Goal: Task Accomplishment & Management: Use online tool/utility

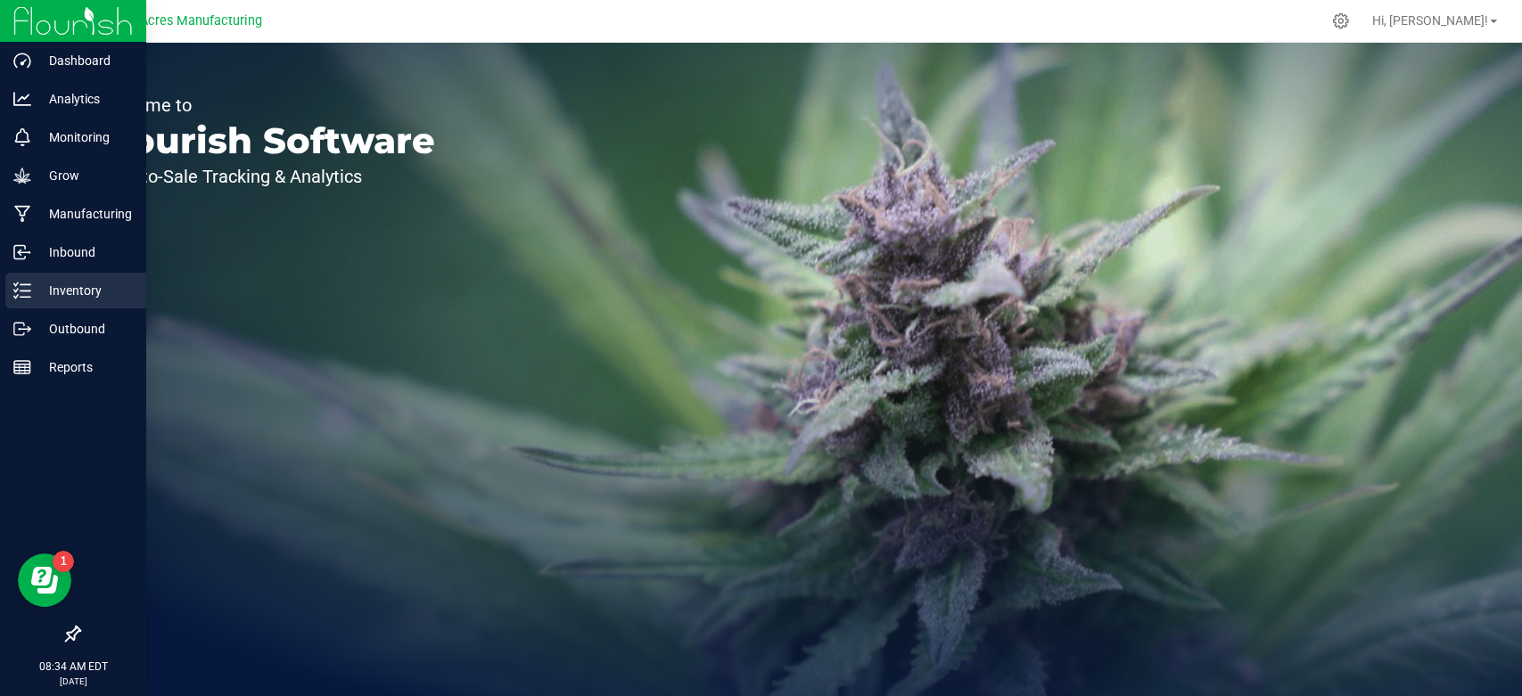
click at [3, 287] on link "Inventory" at bounding box center [73, 292] width 146 height 38
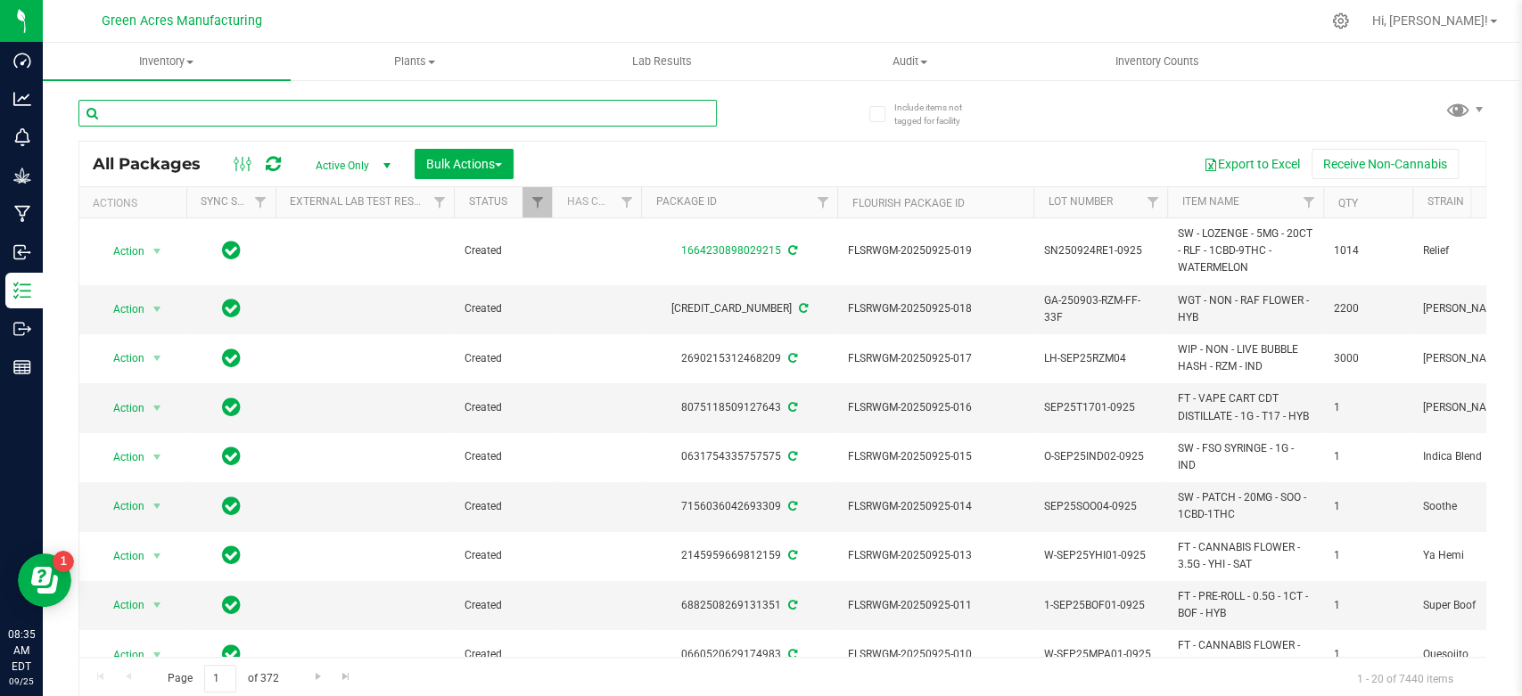
click at [238, 111] on input "text" at bounding box center [397, 113] width 638 height 27
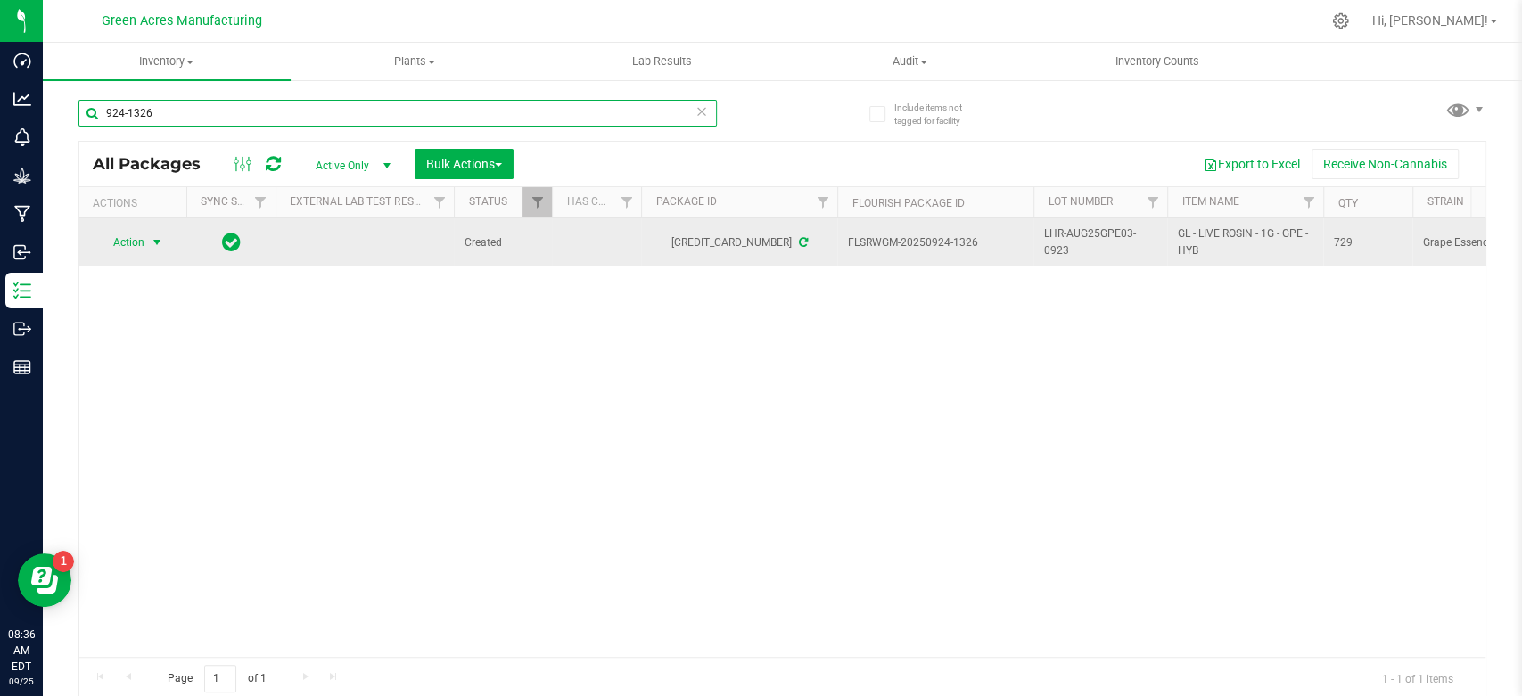
type input "924-1326"
click at [126, 242] on span "Action" at bounding box center [121, 242] width 48 height 25
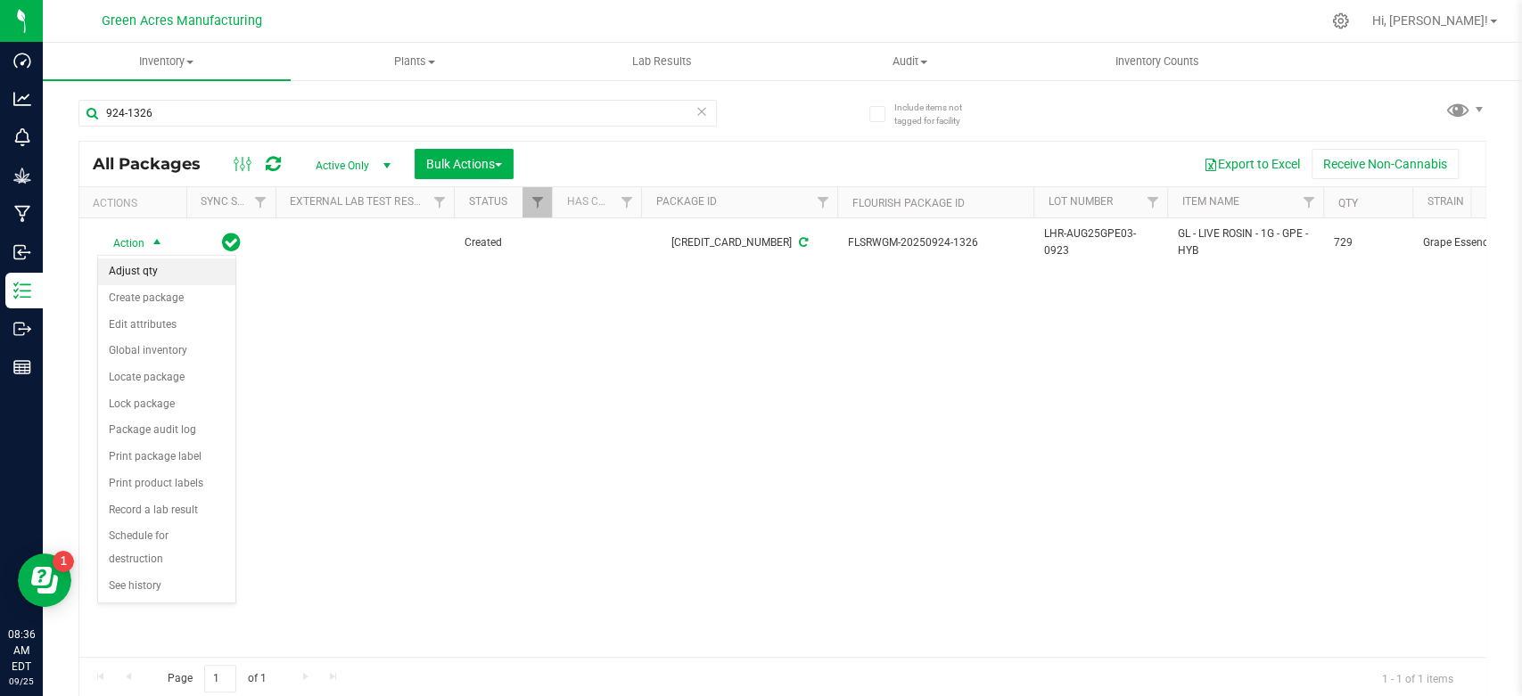
click at [174, 276] on li "Adjust qty" at bounding box center [166, 272] width 137 height 27
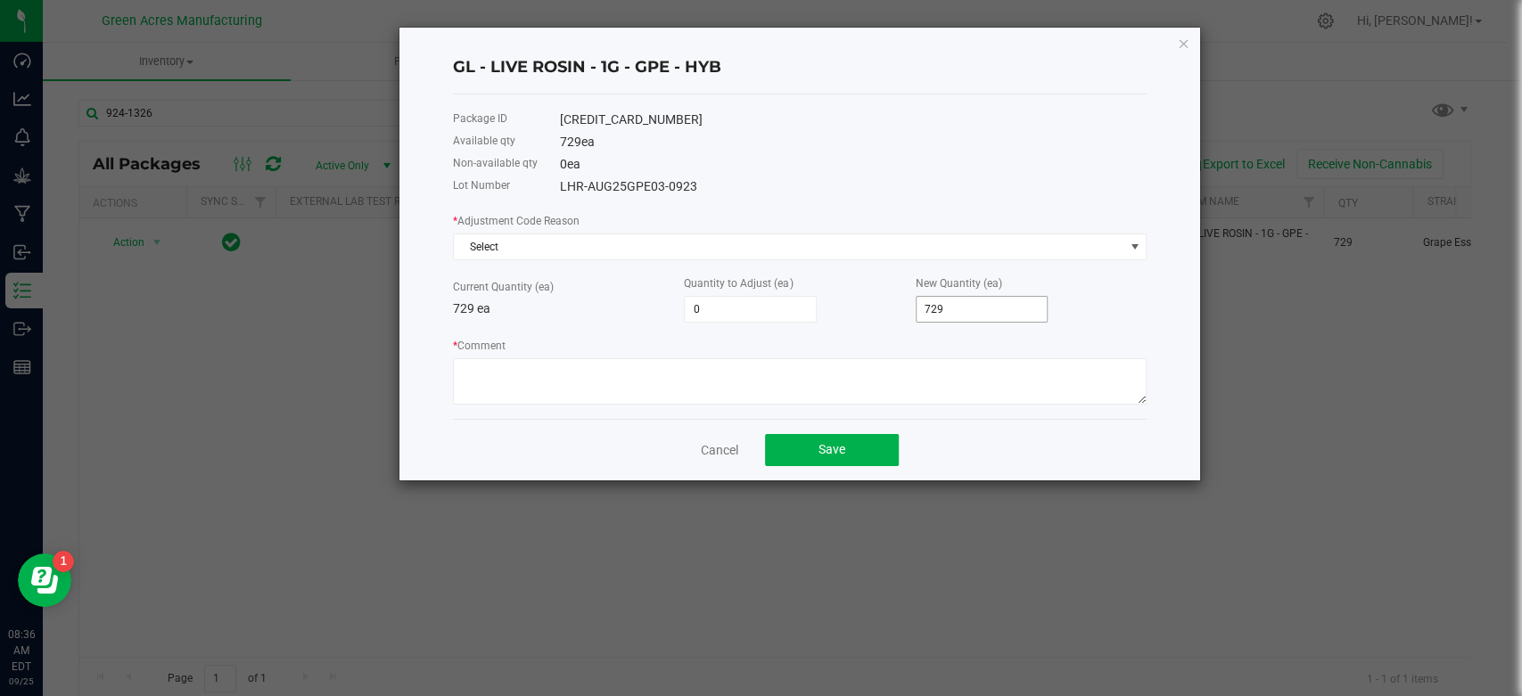
click at [931, 315] on input "729" at bounding box center [982, 309] width 131 height 25
type input "-722"
type input "7"
type input "-656"
type input "73"
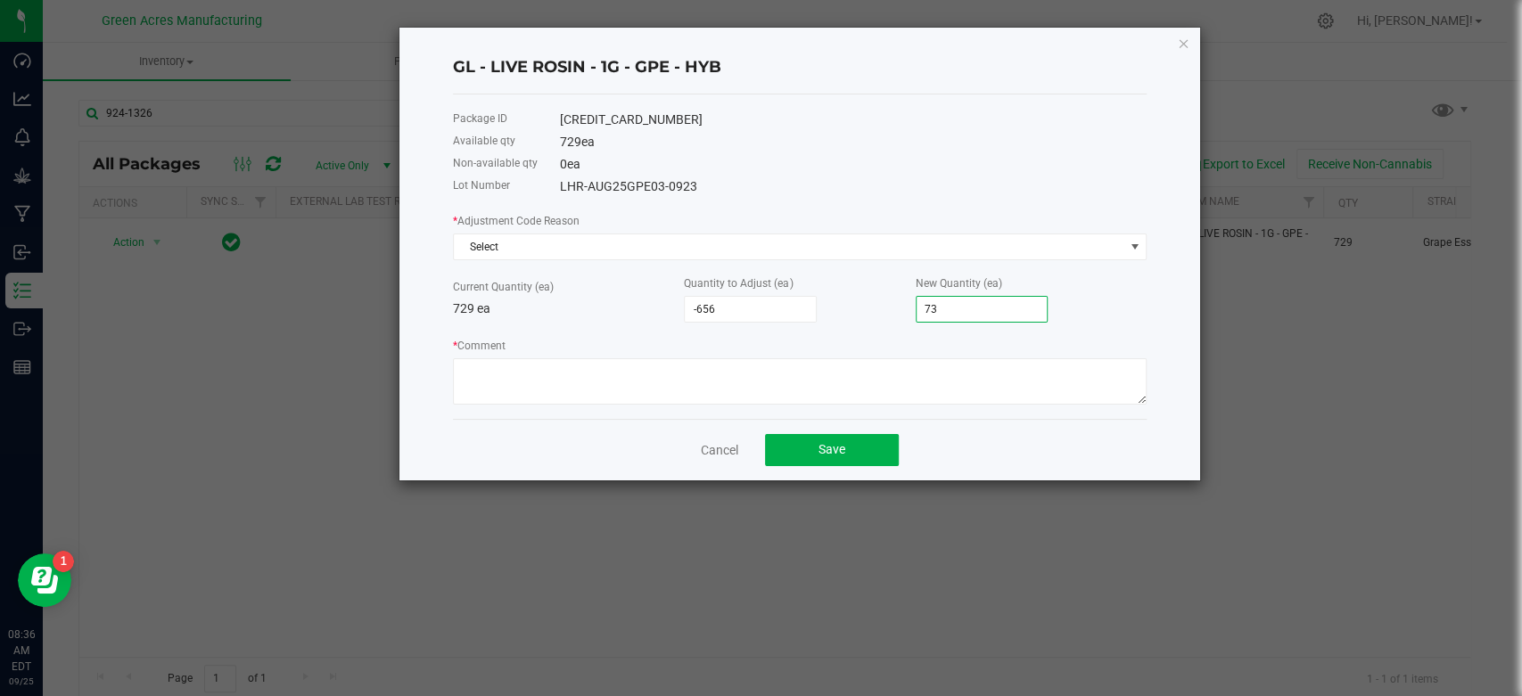
type input "8"
type input "737"
drag, startPoint x: 863, startPoint y: 440, endPoint x: 770, endPoint y: 374, distance: 113.3
click at [770, 375] on div "GL - LIVE ROSIN - 1G - GPE - HYB Package ID [CREDIT_CARD_NUMBER] Available qty …" at bounding box center [799, 254] width 801 height 453
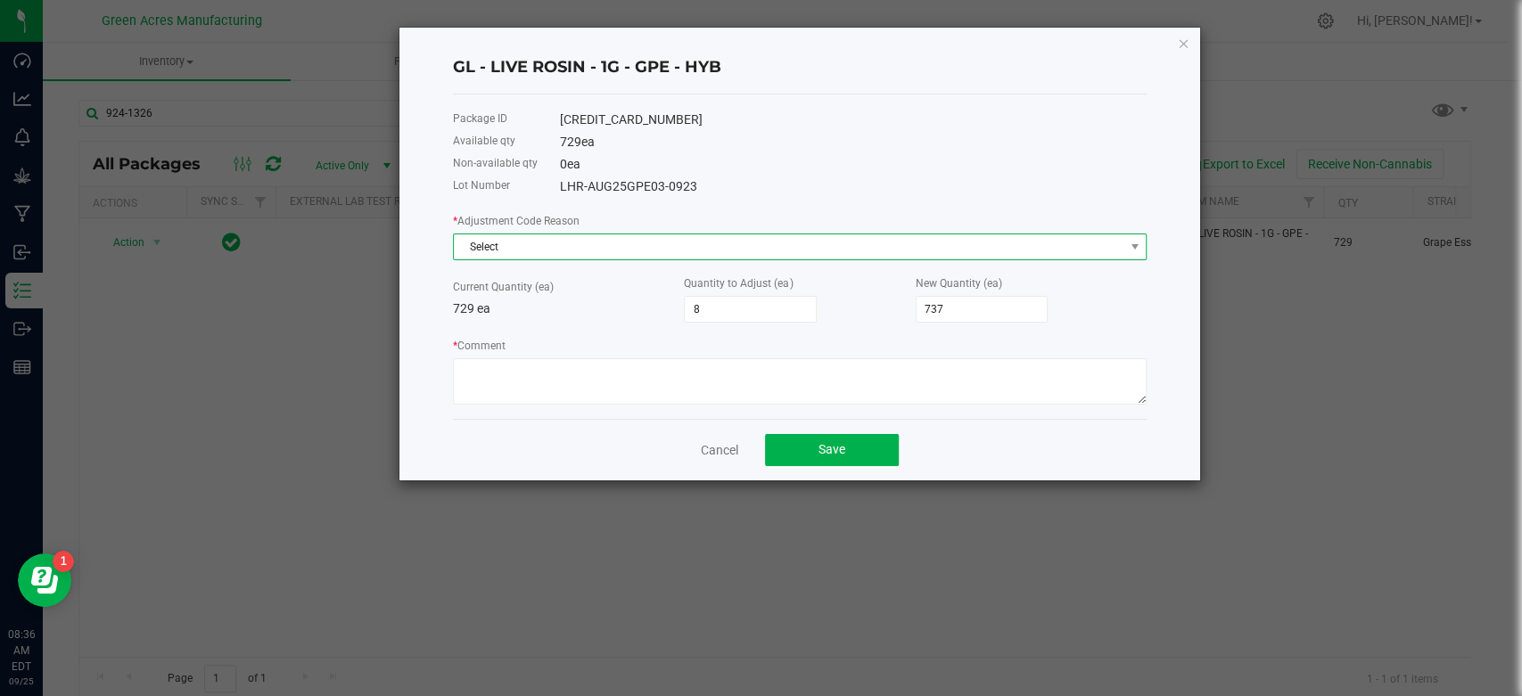
click at [728, 244] on span "Select" at bounding box center [789, 246] width 670 height 25
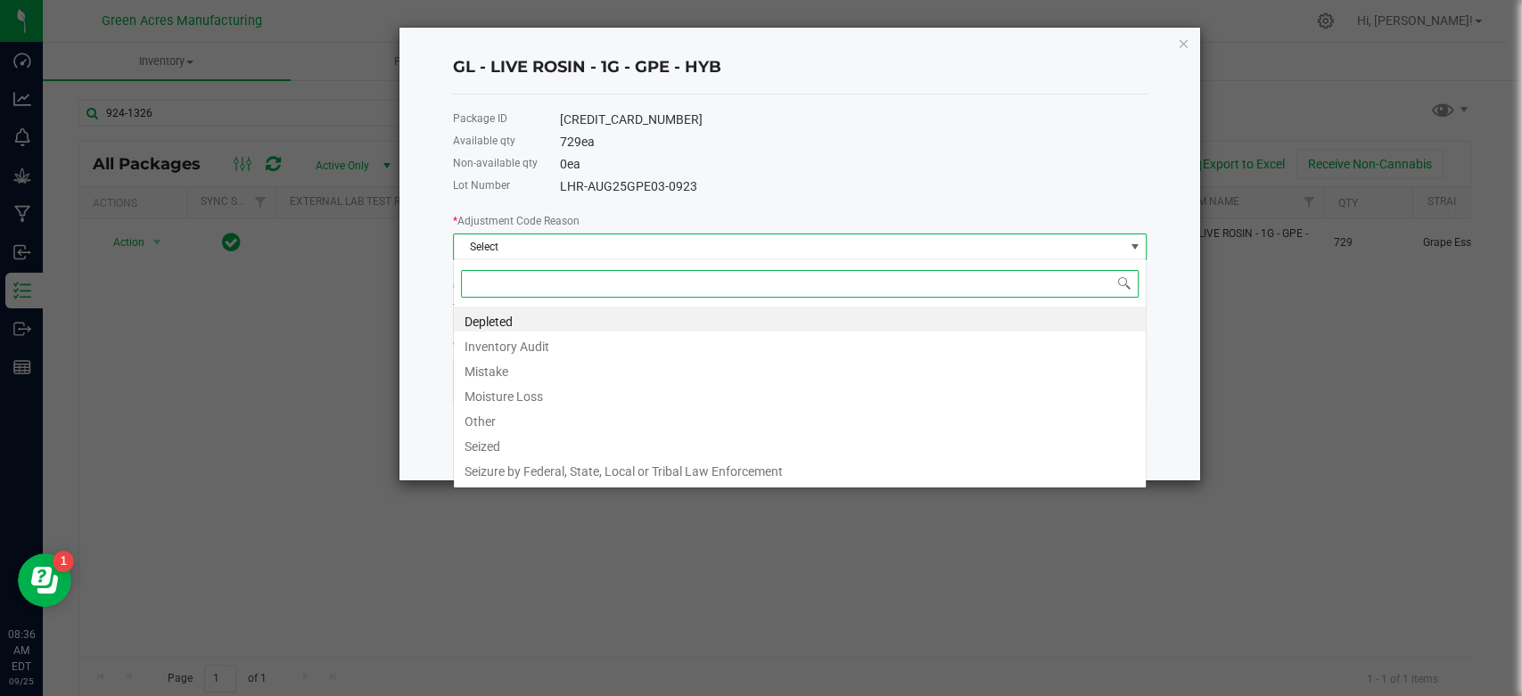
scroll to position [26, 693]
click at [583, 374] on li "Mistake" at bounding box center [800, 369] width 692 height 25
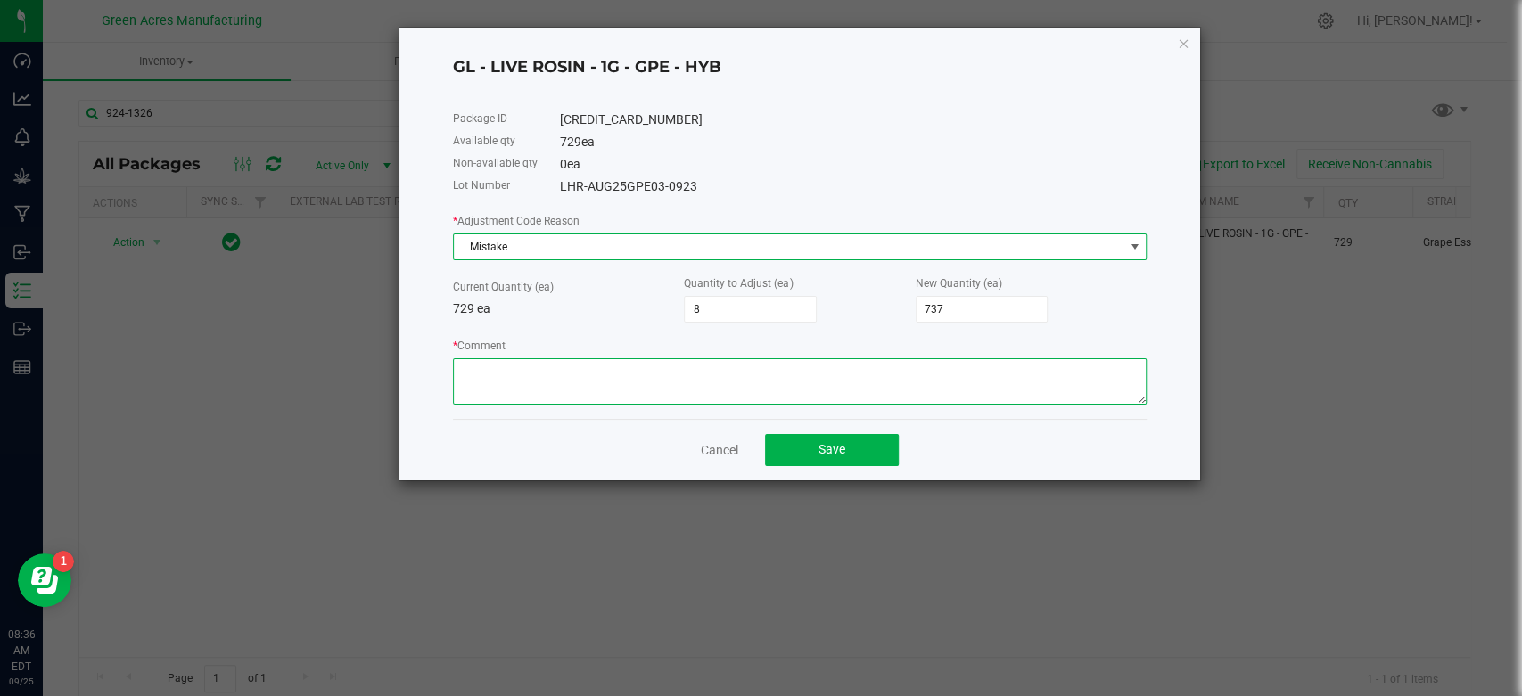
click at [583, 374] on textarea "* Comment" at bounding box center [800, 381] width 694 height 46
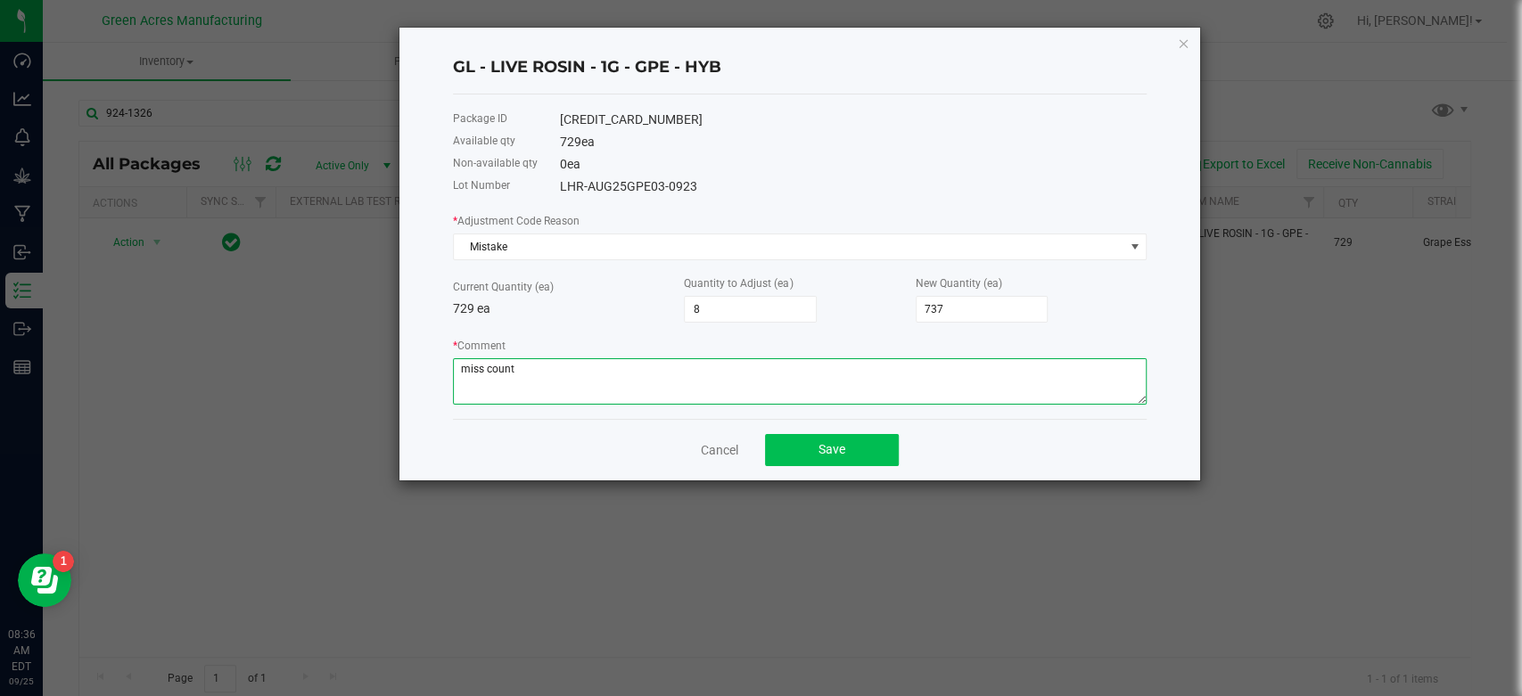
type textarea "miss count"
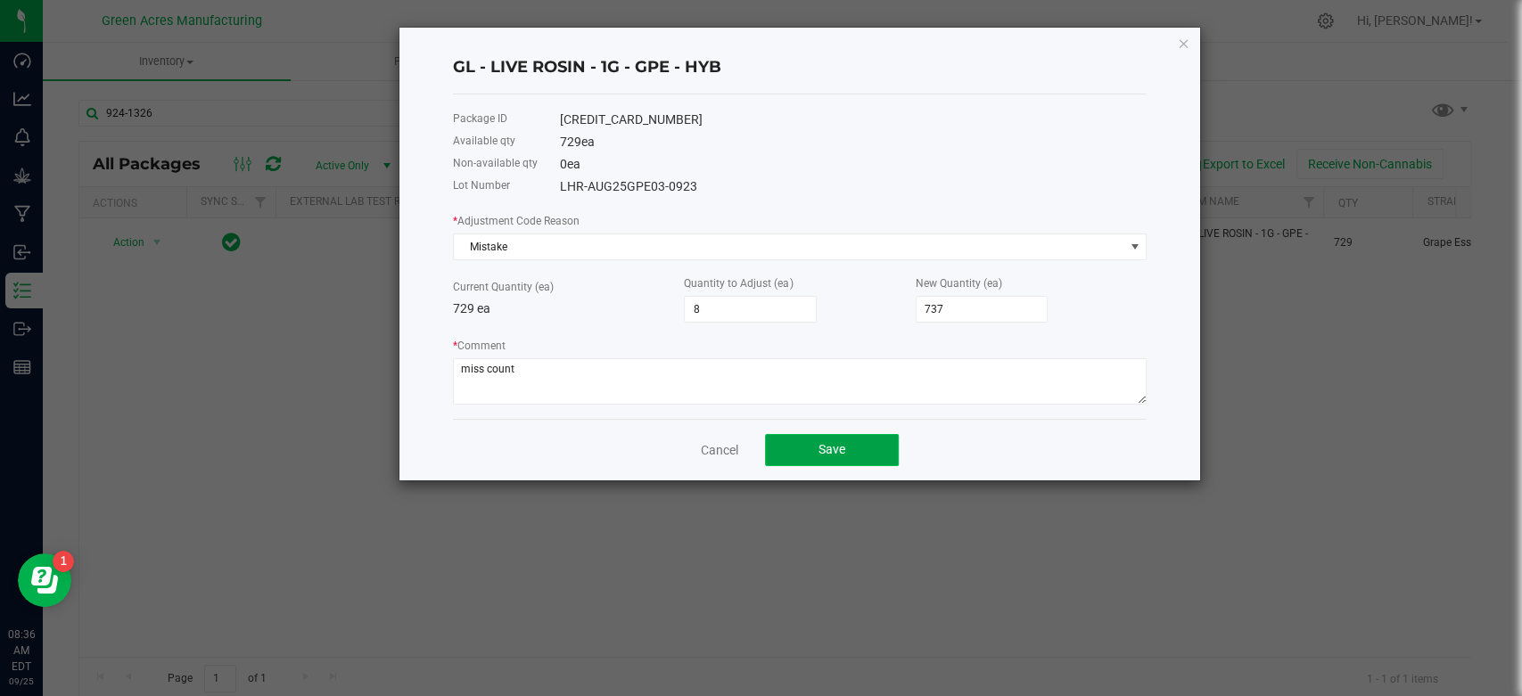
click at [781, 441] on button "Save" at bounding box center [832, 450] width 134 height 32
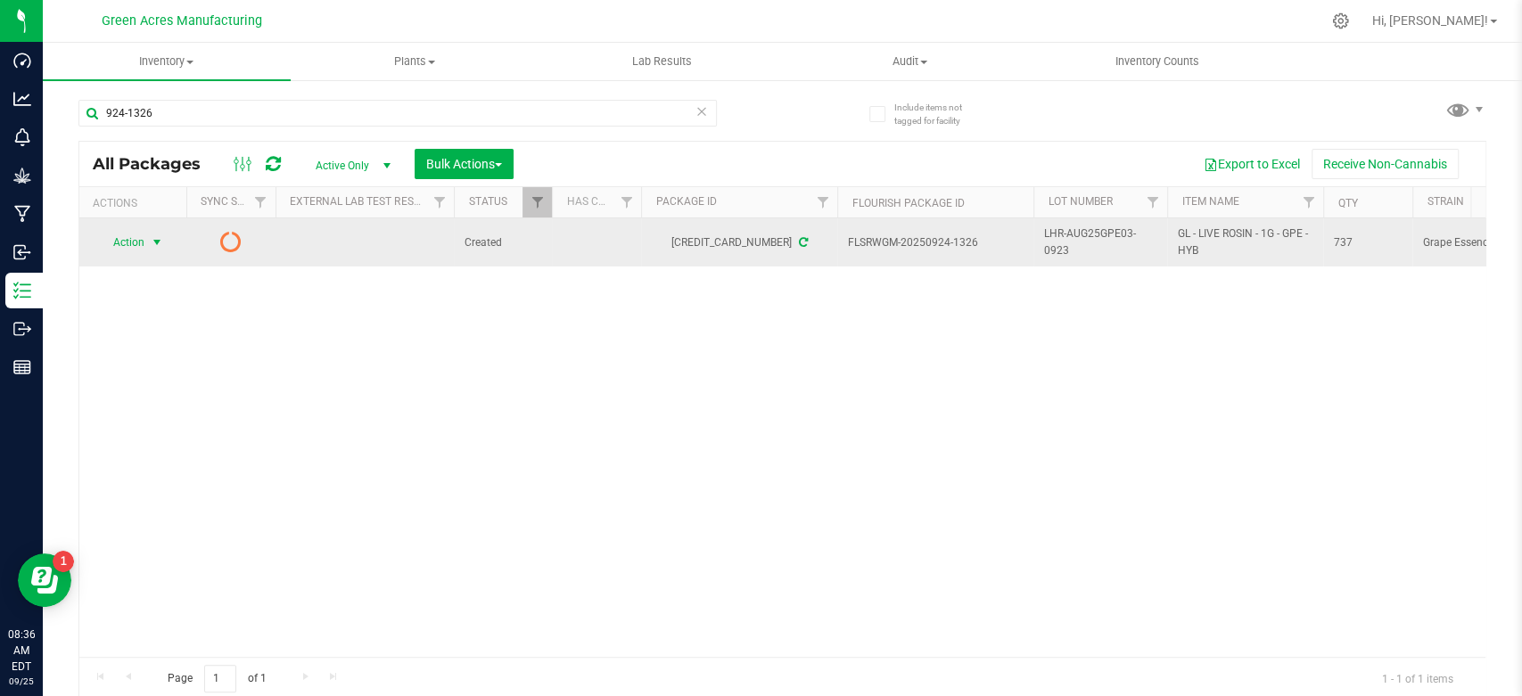
click at [149, 241] on span "select" at bounding box center [157, 242] width 22 height 25
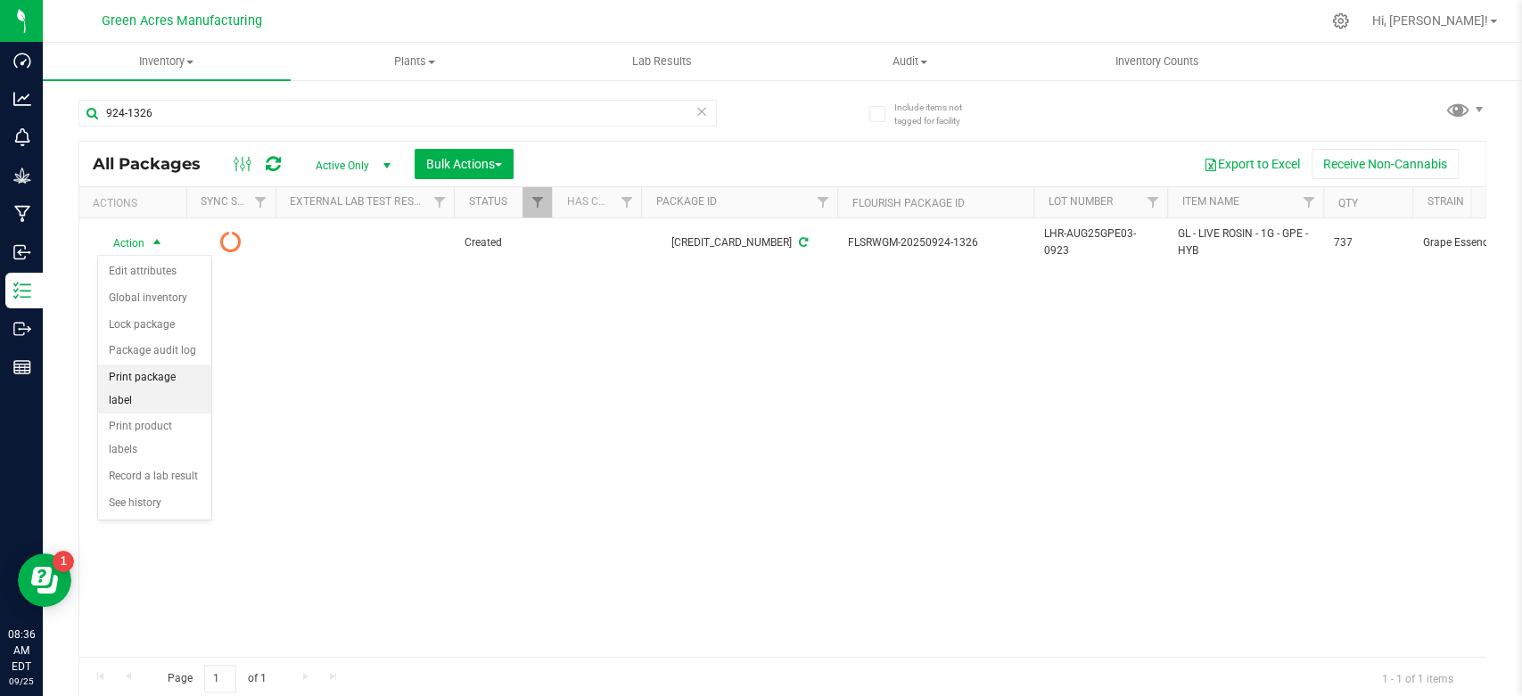
click at [185, 381] on li "Print package label" at bounding box center [154, 389] width 113 height 49
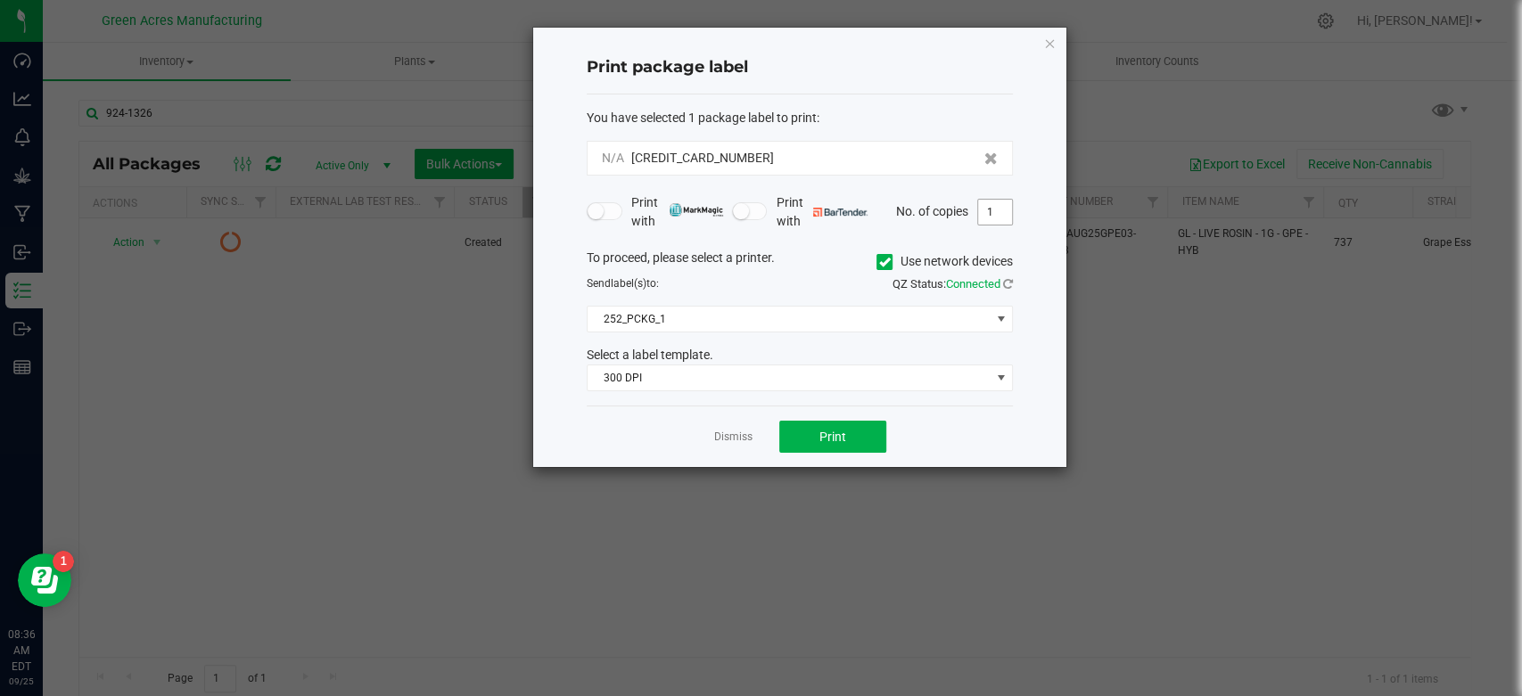
click at [991, 209] on input "1" at bounding box center [995, 212] width 34 height 25
type input "2"
click at [865, 429] on button "Print" at bounding box center [832, 437] width 107 height 32
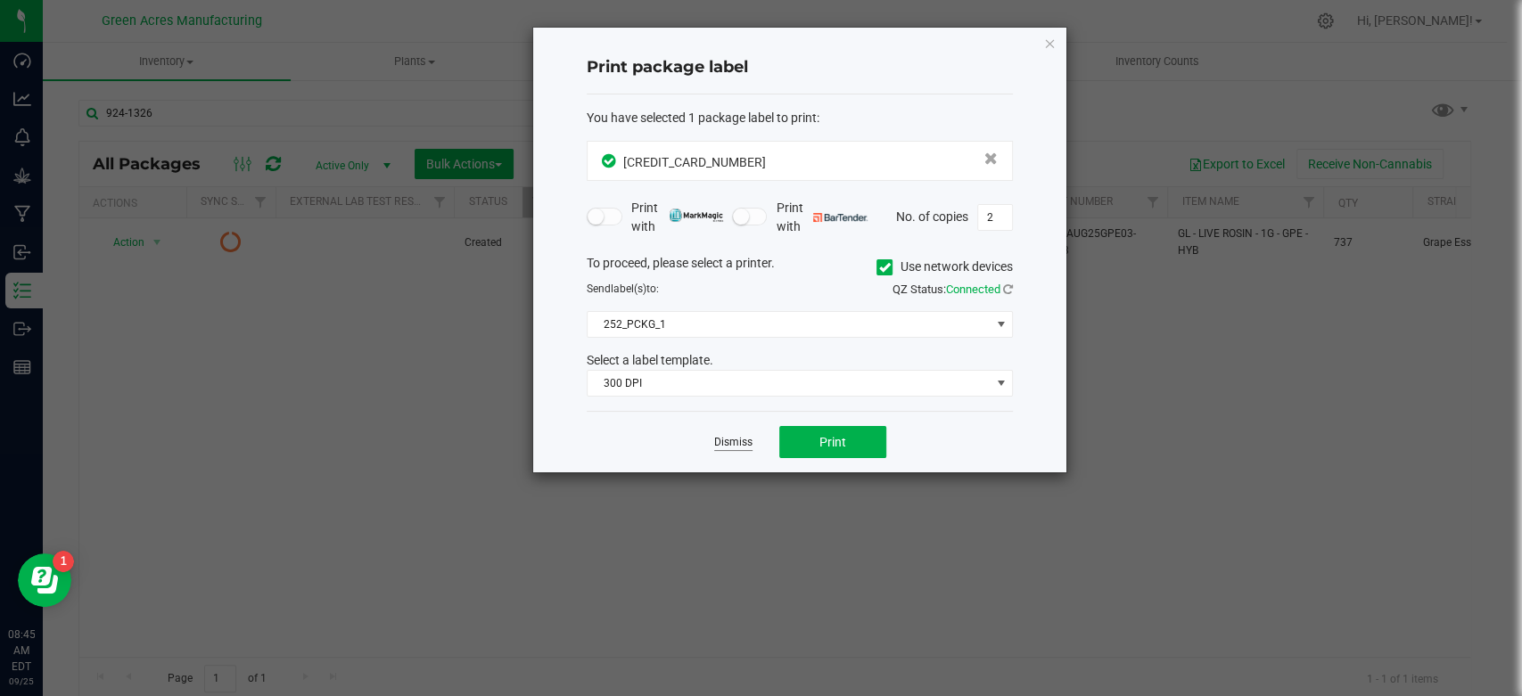
click at [739, 440] on link "Dismiss" at bounding box center [733, 442] width 38 height 15
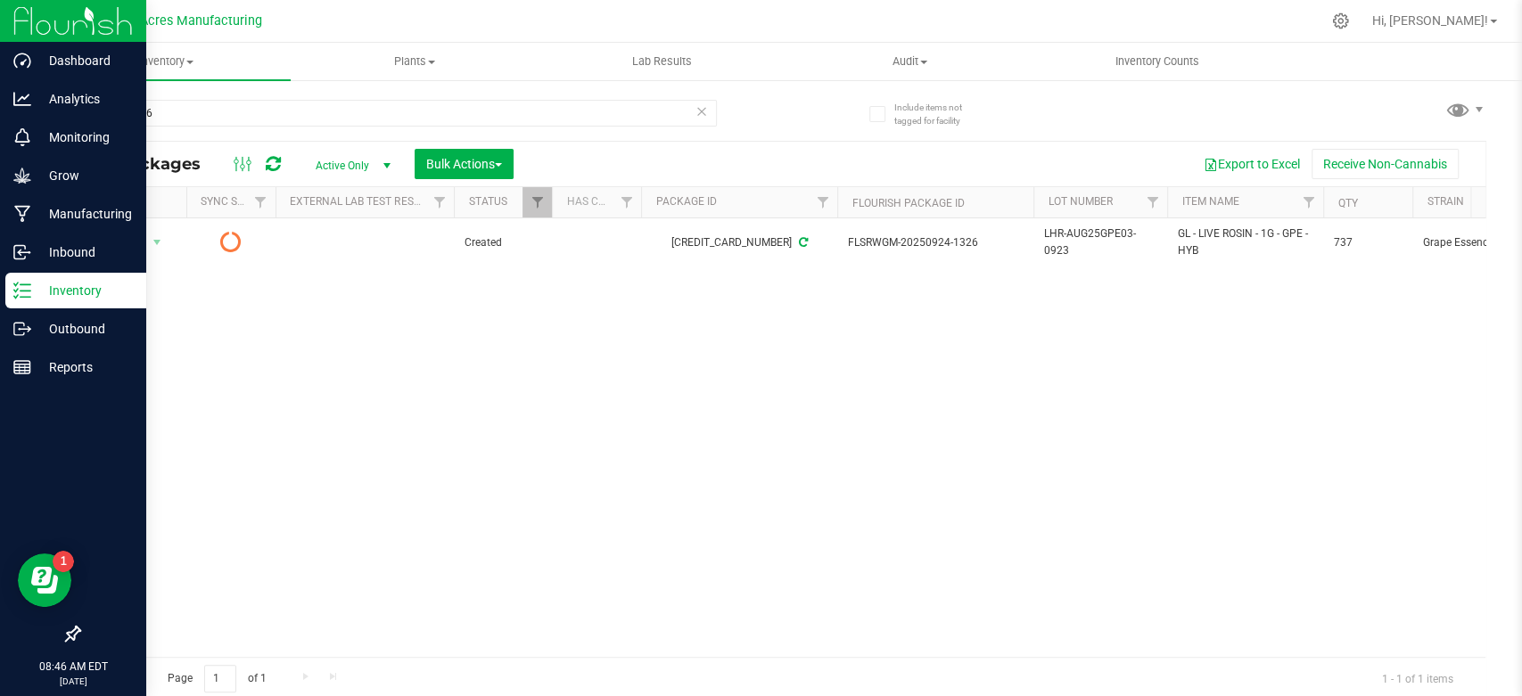
click at [21, 292] on icon at bounding box center [22, 291] width 18 height 18
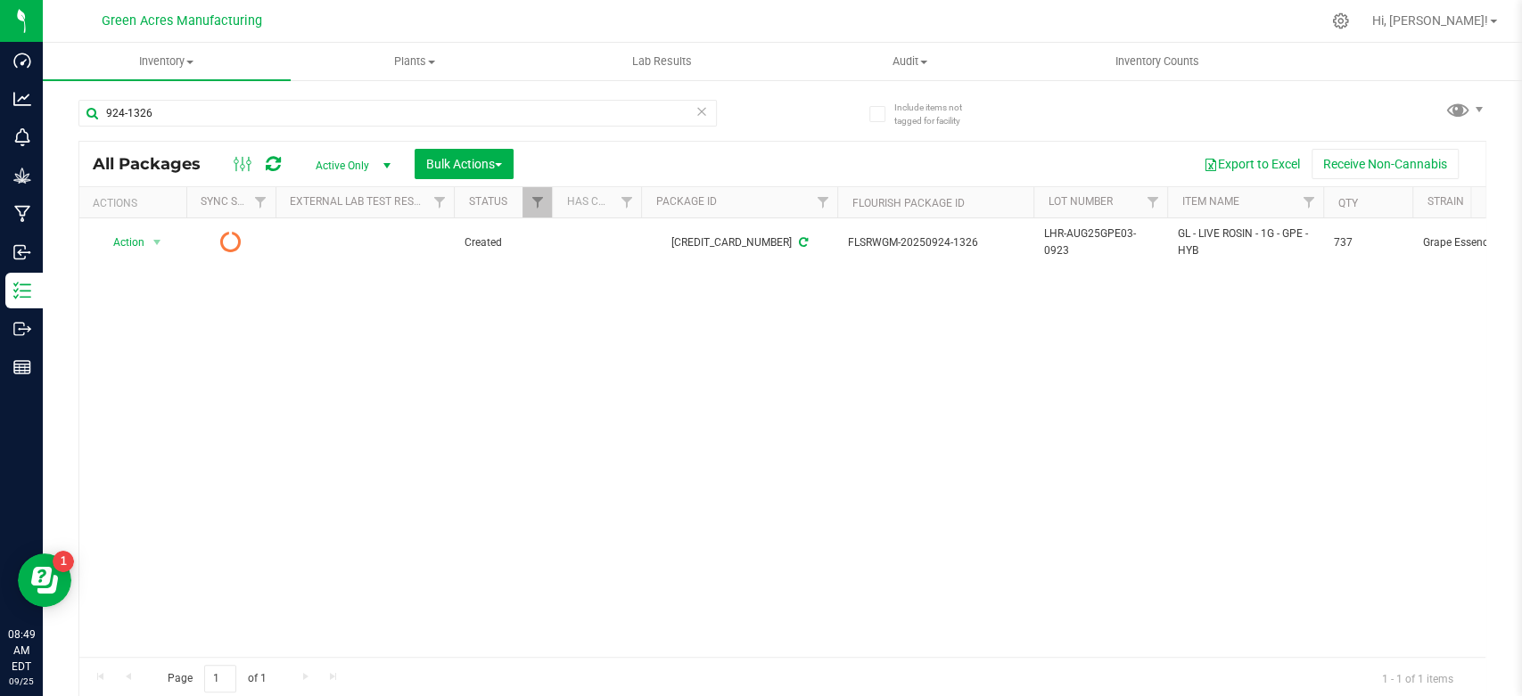
click at [695, 111] on icon at bounding box center [701, 110] width 12 height 21
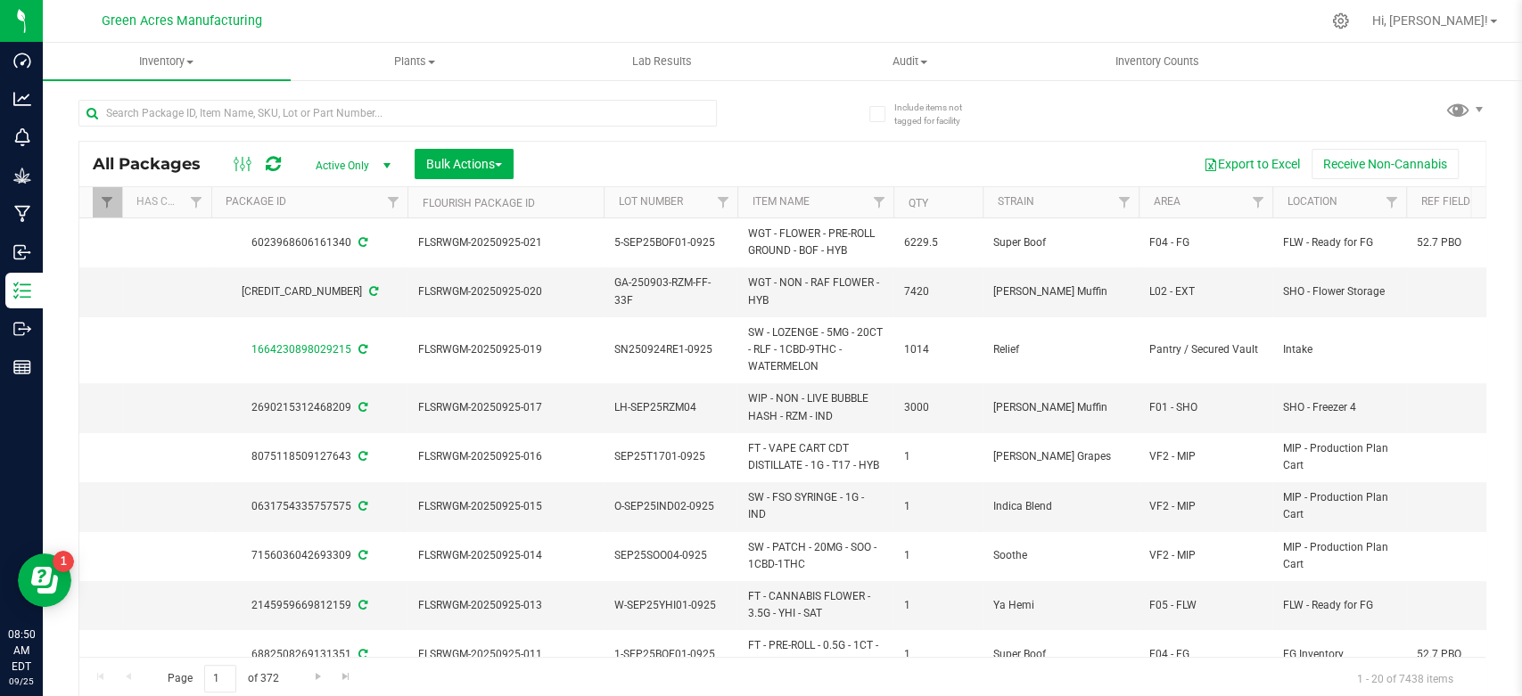
scroll to position [0, 431]
click at [1262, 194] on link "Filter" at bounding box center [1256, 202] width 29 height 30
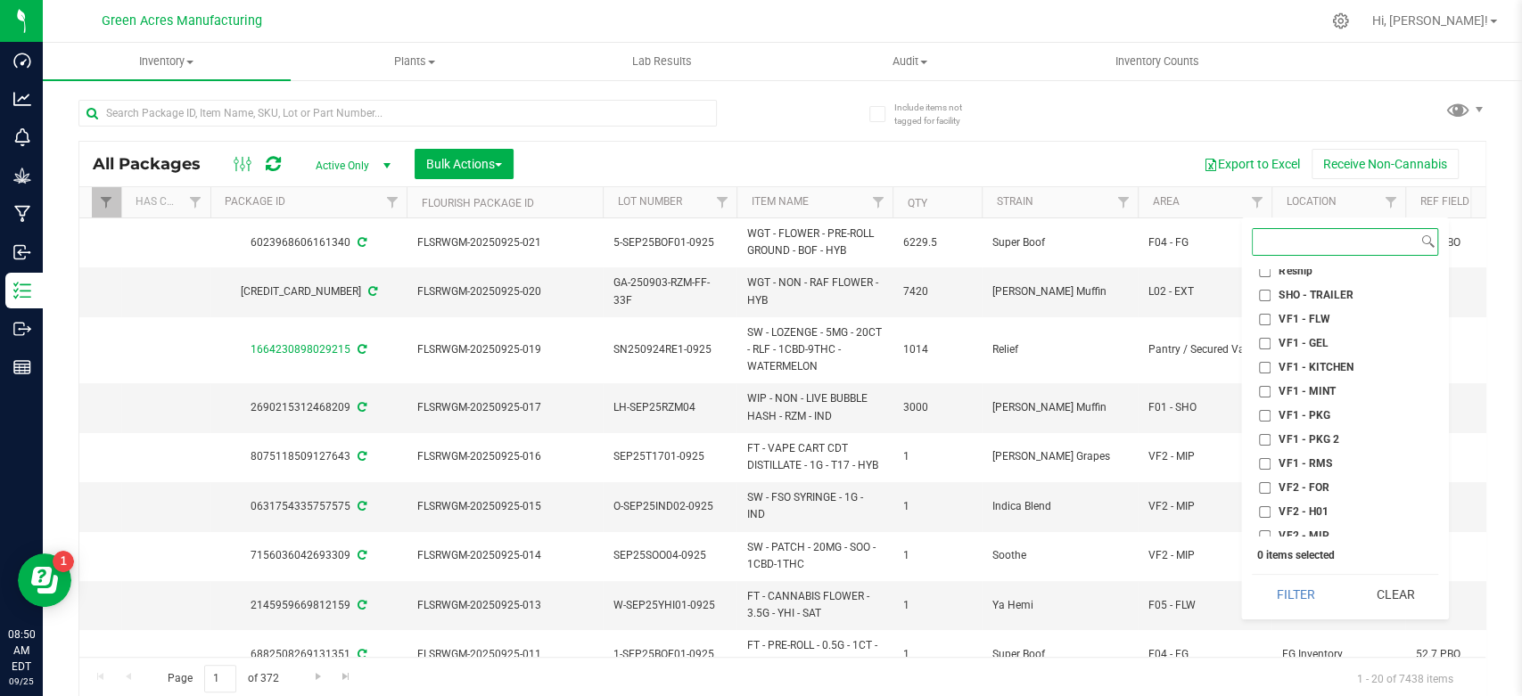
scroll to position [835, 0]
click at [1283, 379] on span "VF2 - FOR" at bounding box center [1304, 382] width 50 height 11
click at [1271, 379] on input "VF2 - FOR" at bounding box center [1265, 383] width 12 height 12
checkbox input "true"
click at [1290, 451] on span "VF2 - P5" at bounding box center [1300, 454] width 43 height 11
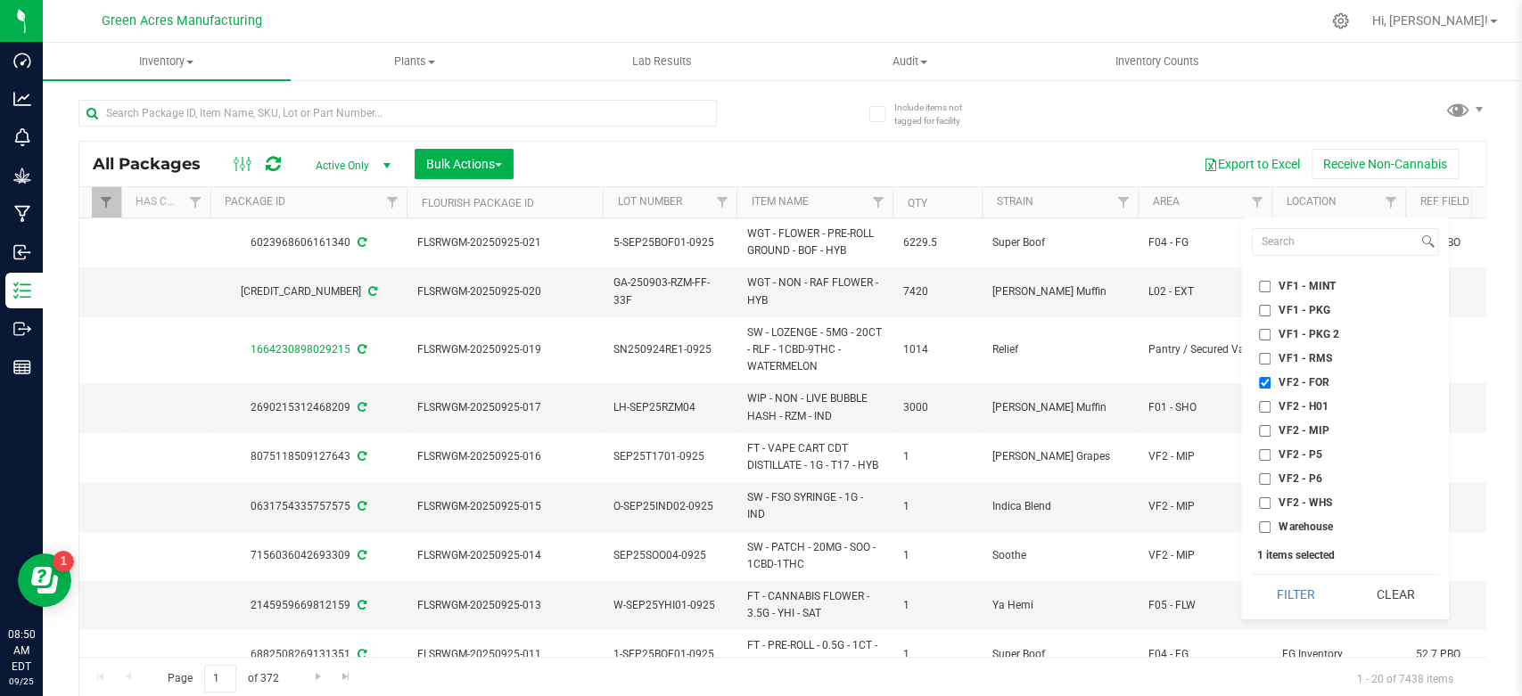
click at [1271, 451] on input "VF2 - P5" at bounding box center [1265, 455] width 12 height 12
checkbox input "true"
click at [1288, 572] on div "Select All Default Dumpster 01 Dumpster 02 Excess Inventory FP F01 - SHO F02 - …" at bounding box center [1345, 419] width 208 height 402
click at [1286, 583] on button "Filter" at bounding box center [1295, 594] width 86 height 39
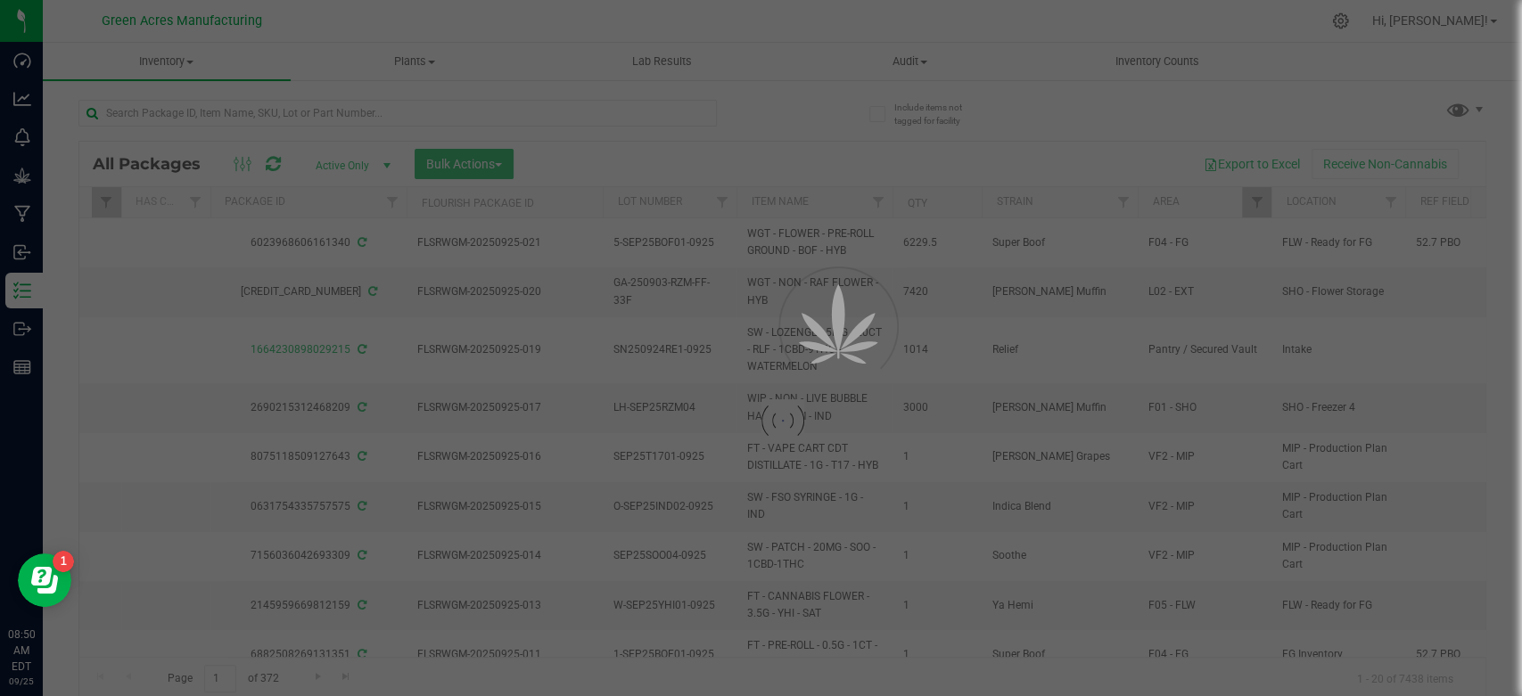
type input "[DATE]"
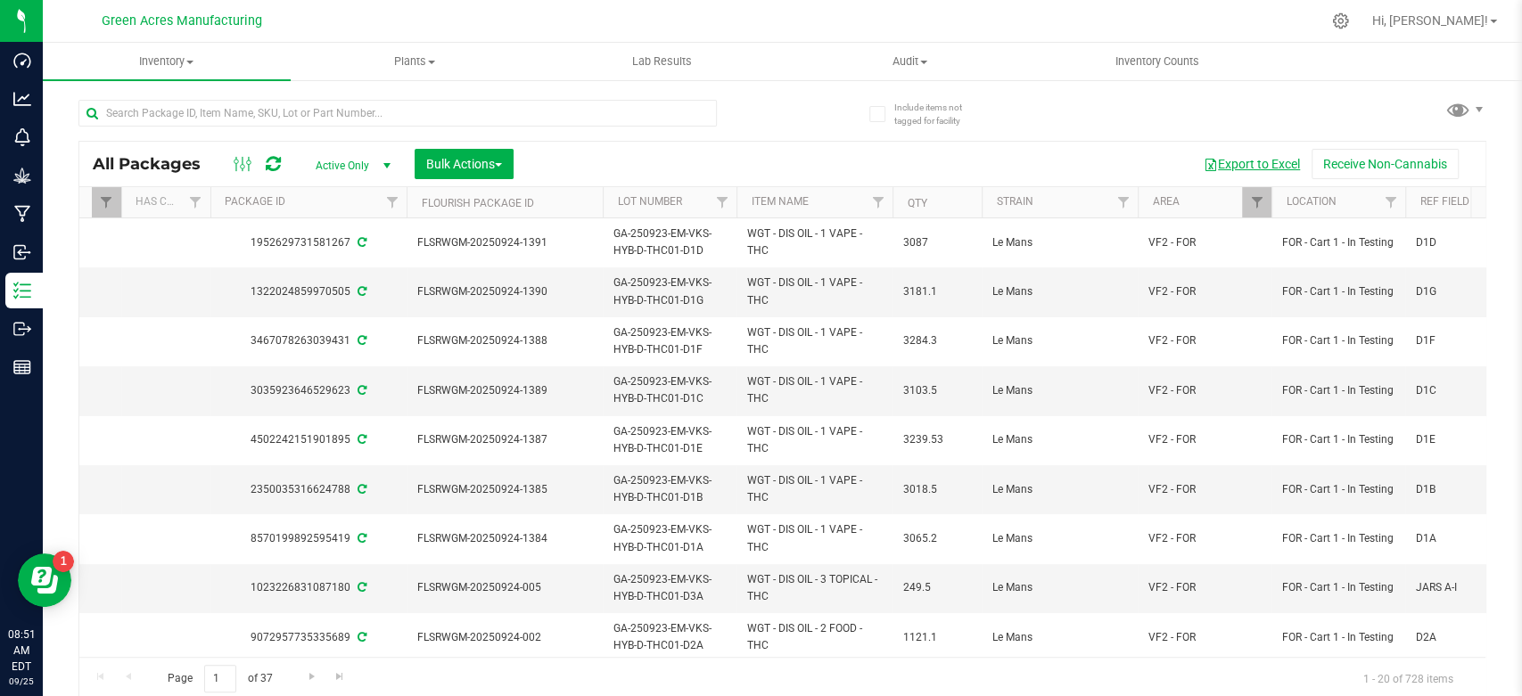
click at [1228, 169] on button "Export to Excel" at bounding box center [1251, 164] width 119 height 30
